Goal: Transaction & Acquisition: Purchase product/service

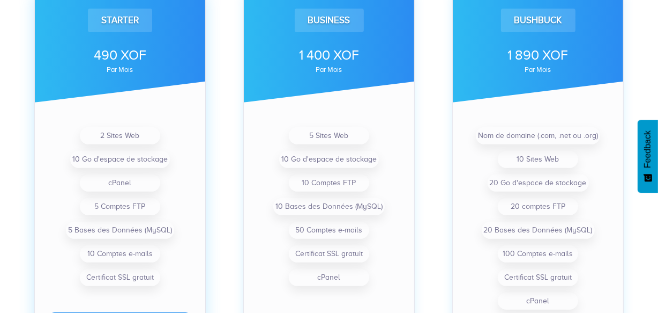
scroll to position [487, 0]
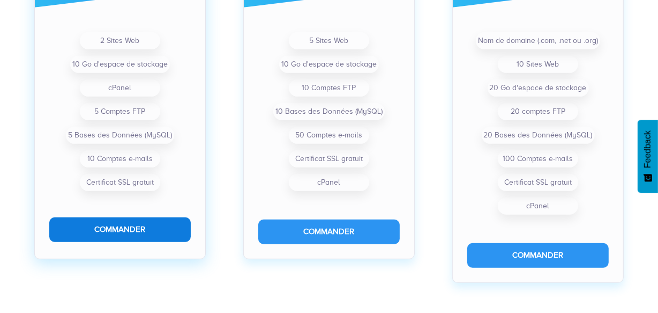
click at [136, 227] on button "Commander" at bounding box center [120, 229] width 142 height 24
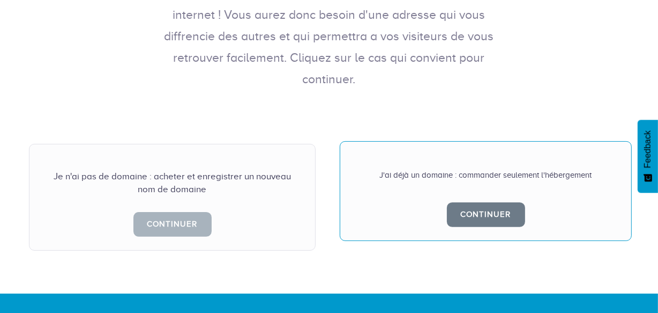
scroll to position [243, 0]
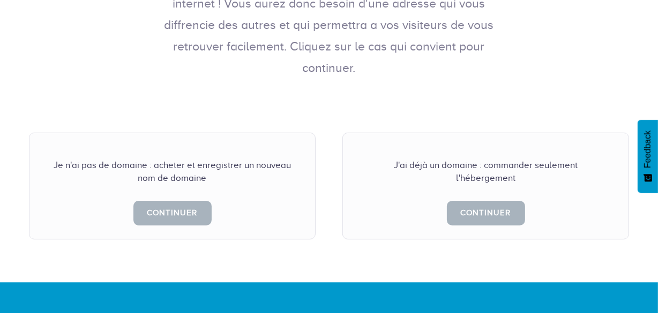
click at [354, 100] on div "Je n'ai pas de domaine : acheter et enregistrer un nouveau nom de domaine Conti…" at bounding box center [329, 191] width 658 height 182
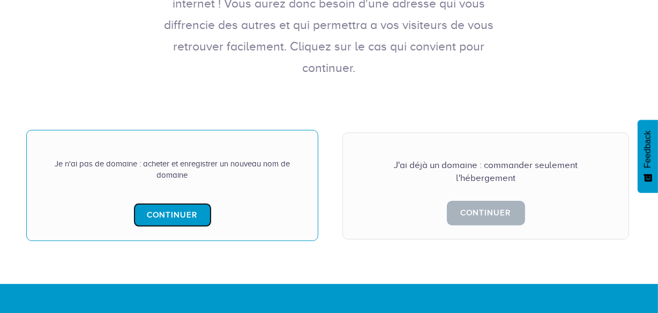
click at [176, 203] on link "Continuer" at bounding box center [172, 215] width 78 height 24
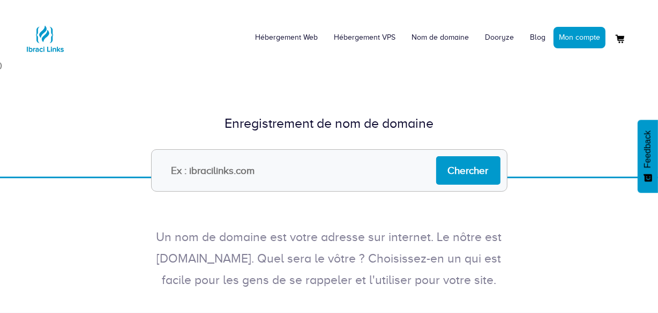
drag, startPoint x: 0, startPoint y: 0, endPoint x: 205, endPoint y: 172, distance: 267.1
click at [205, 172] on input "text" at bounding box center [329, 170] width 356 height 42
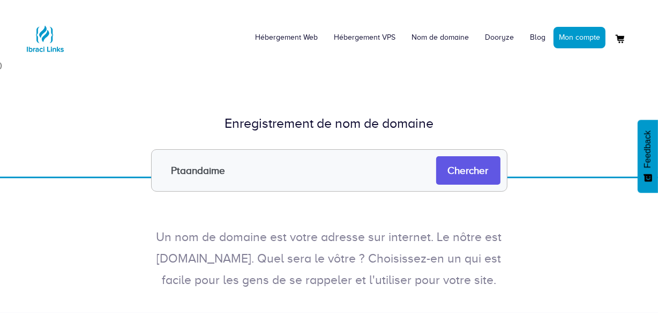
type input "Ptaandaime"
click at [454, 169] on input "Chercher" at bounding box center [468, 170] width 64 height 28
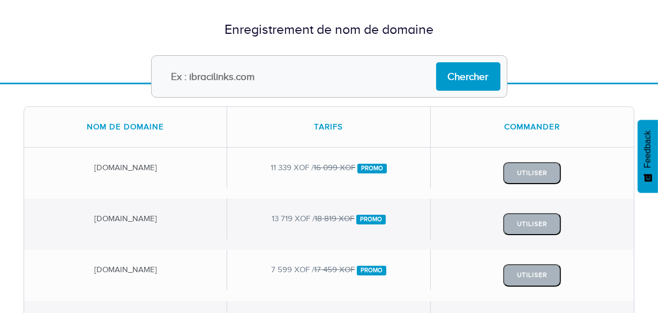
scroll to position [97, 0]
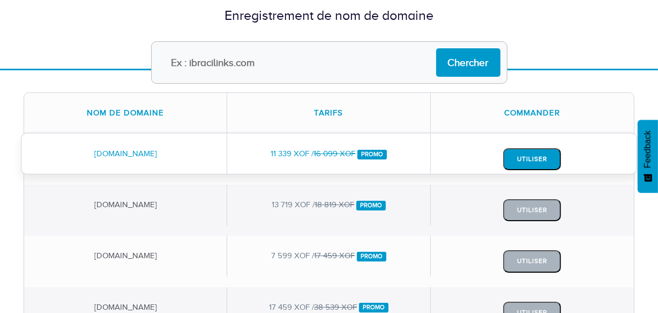
click at [526, 150] on button "Utiliser" at bounding box center [532, 159] width 58 height 22
